Goal: Task Accomplishment & Management: Use online tool/utility

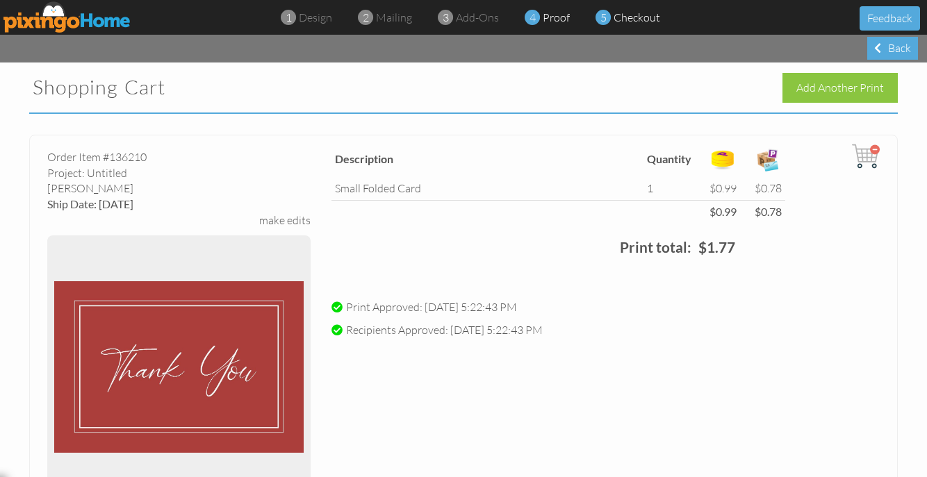
click at [551, 19] on span "proof" at bounding box center [555, 17] width 27 height 14
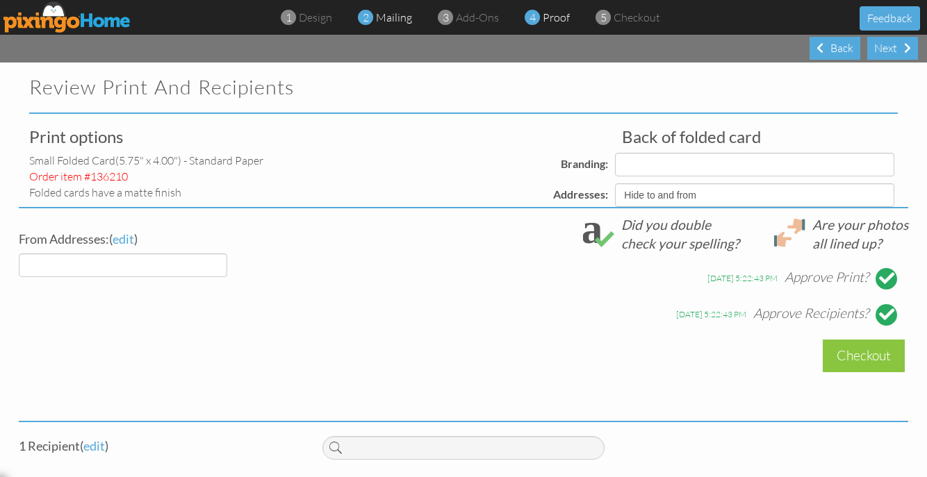
select select "object:2448"
select select "object:2445"
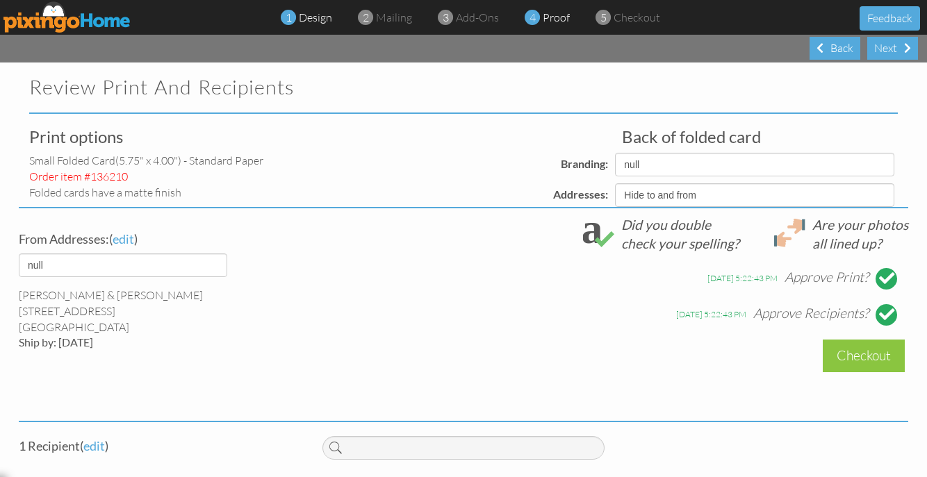
click at [322, 17] on span "design" at bounding box center [315, 17] width 33 height 14
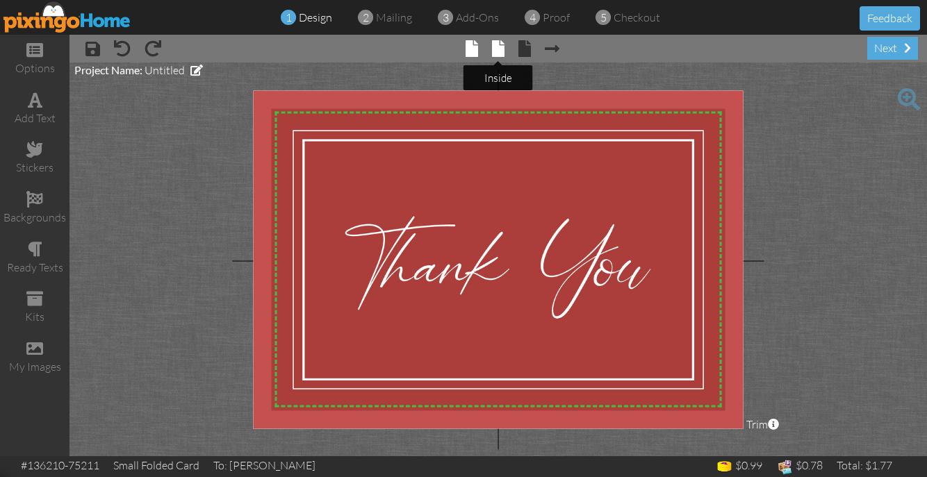
click at [501, 54] on span at bounding box center [498, 48] width 13 height 17
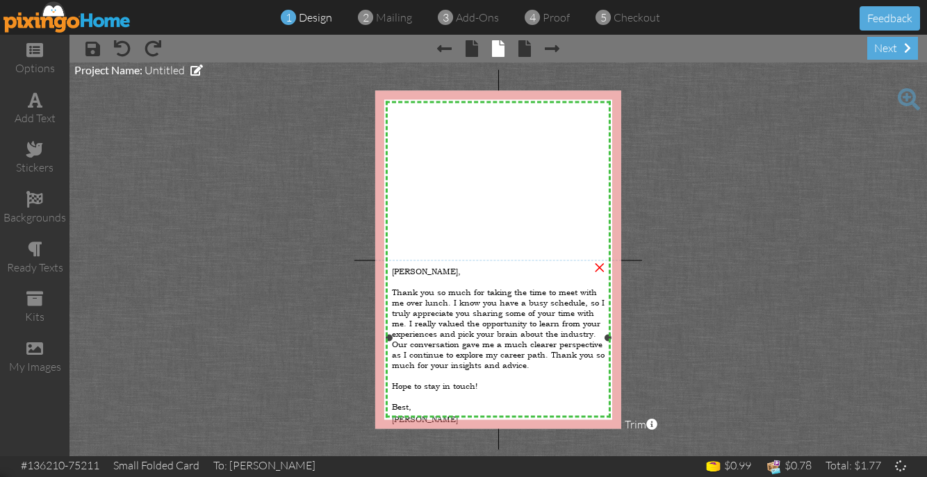
click at [474, 312] on span "Thank you so much for taking the time to meet with me over lunch. I know you ha…" at bounding box center [498, 328] width 213 height 83
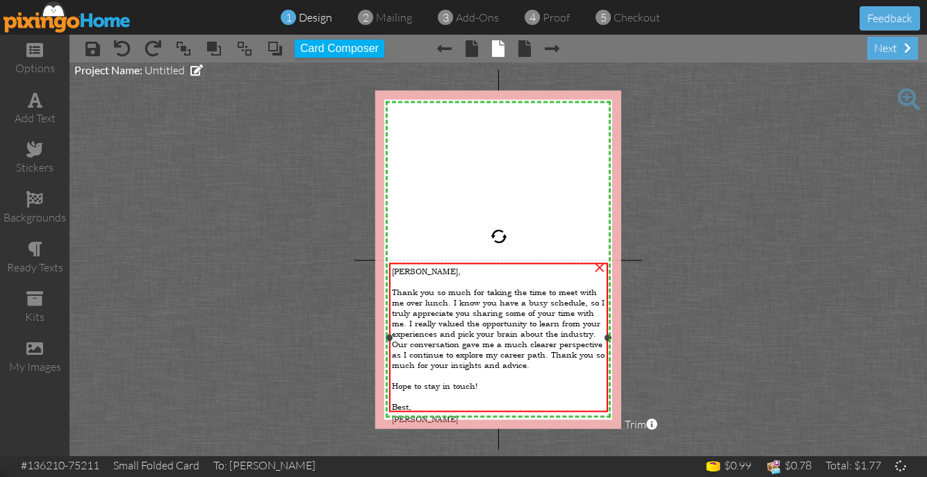
click at [474, 312] on span "Thank you so much for taking the time to meet with me over lunch. I know you ha…" at bounding box center [498, 328] width 213 height 83
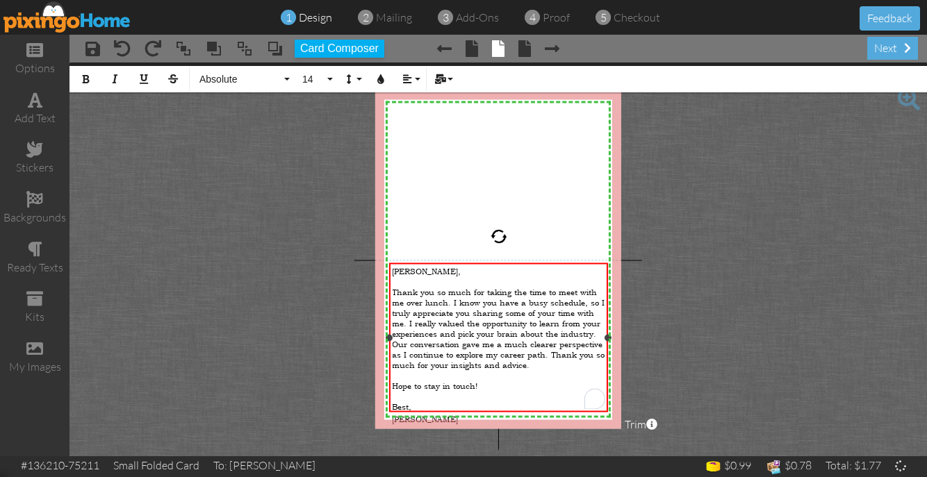
click at [474, 312] on span "Thank you so much for taking the time to meet with me over lunch. I know you ha…" at bounding box center [498, 328] width 213 height 83
